Goal: Task Accomplishment & Management: Use online tool/utility

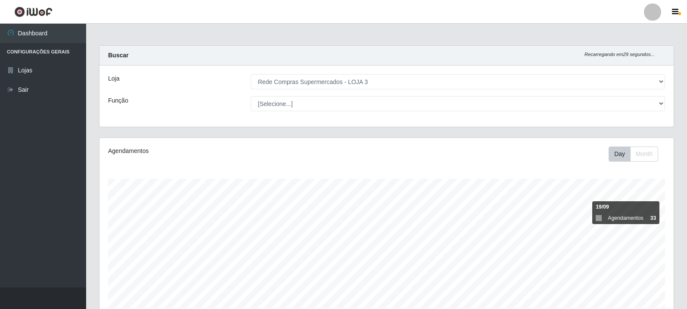
select select "162"
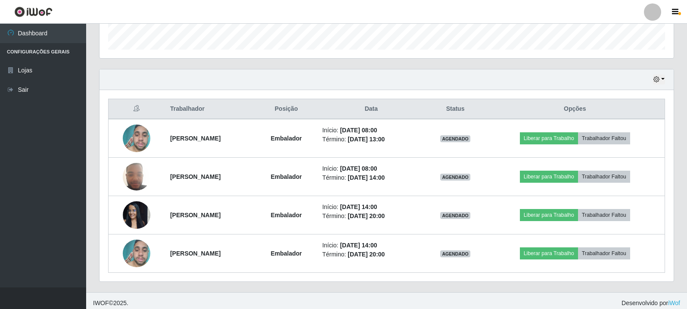
scroll to position [179, 574]
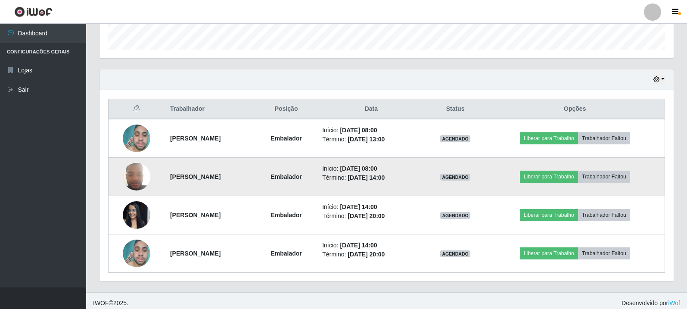
click at [131, 178] on img at bounding box center [137, 176] width 28 height 37
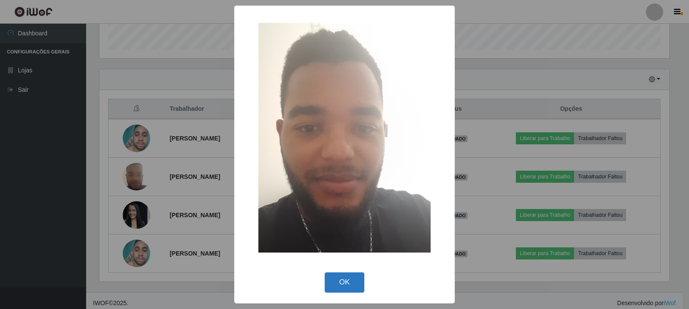
click at [347, 283] on button "OK" at bounding box center [345, 282] width 40 height 20
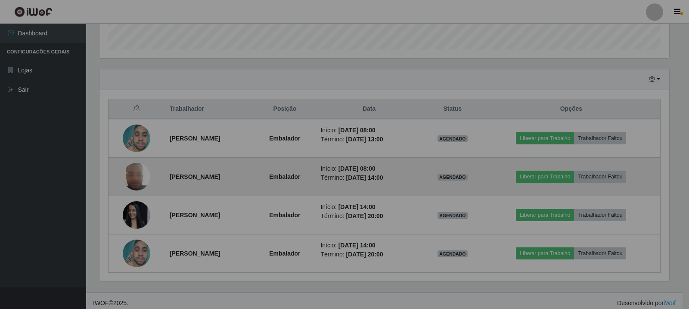
scroll to position [179, 574]
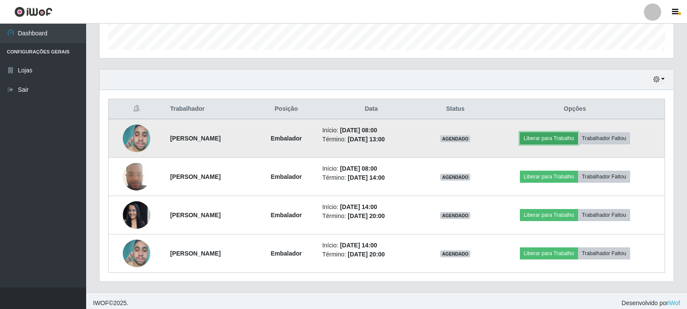
click at [545, 138] on button "Liberar para Trabalho" at bounding box center [549, 138] width 58 height 12
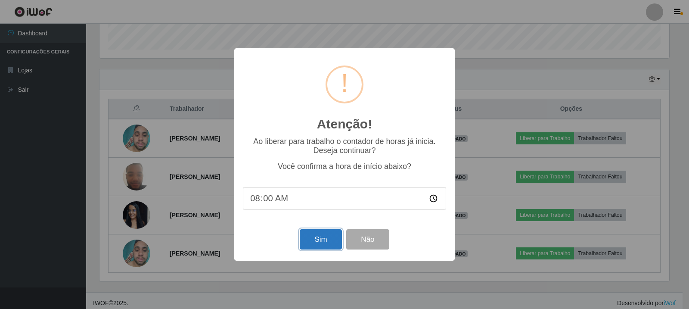
click at [326, 242] on button "Sim" at bounding box center [321, 239] width 42 height 20
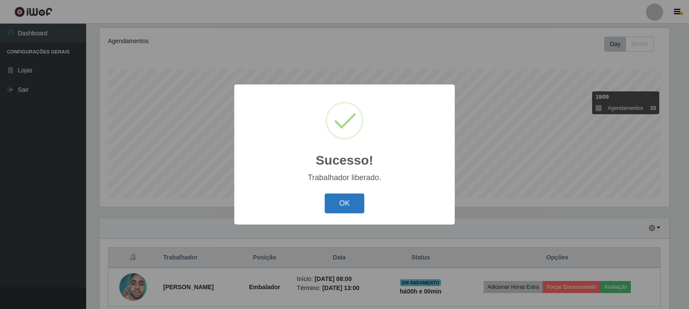
click at [344, 200] on button "OK" at bounding box center [345, 203] width 40 height 20
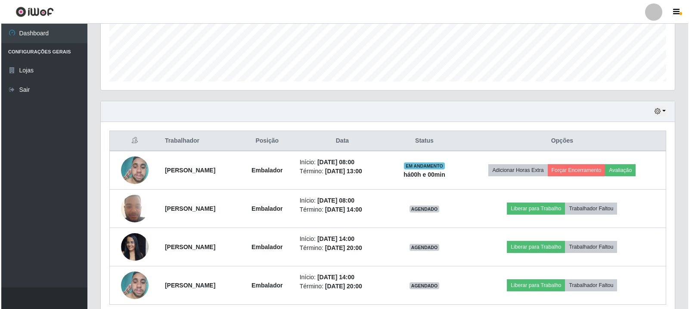
scroll to position [239, 0]
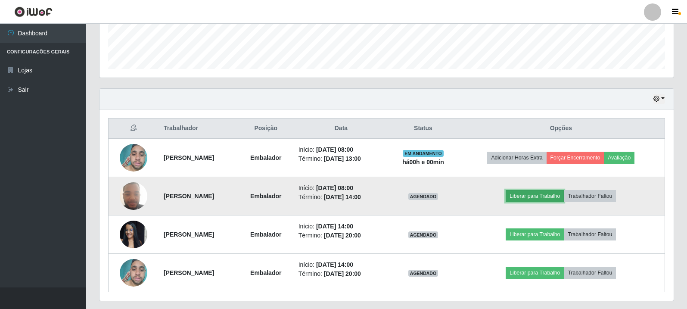
click at [541, 190] on button "Liberar para Trabalho" at bounding box center [535, 196] width 58 height 12
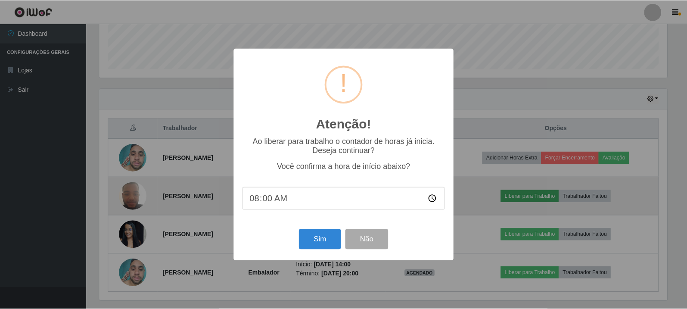
scroll to position [179, 570]
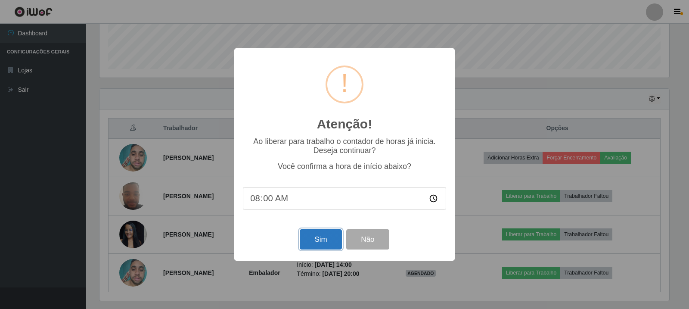
click at [306, 242] on button "Sim" at bounding box center [321, 239] width 42 height 20
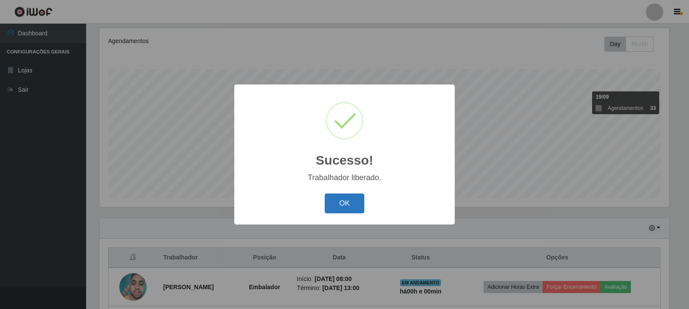
click at [330, 202] on button "OK" at bounding box center [345, 203] width 40 height 20
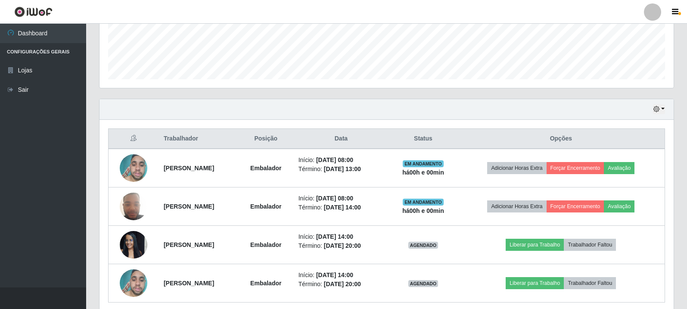
scroll to position [239, 0]
